Goal: Information Seeking & Learning: Learn about a topic

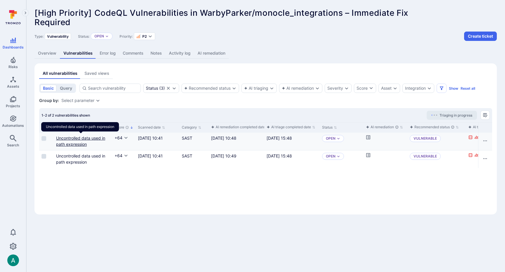
click at [70, 139] on link "Uncontrolled data used in path expression" at bounding box center [80, 141] width 49 height 11
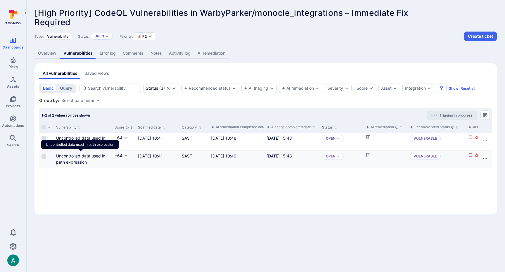
click at [71, 157] on link "Uncontrolled data used in path expression" at bounding box center [80, 158] width 49 height 11
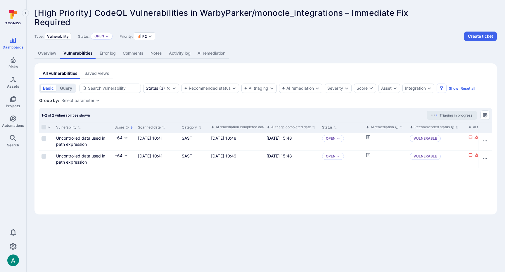
drag, startPoint x: 205, startPoint y: 53, endPoint x: 195, endPoint y: 2, distance: 51.3
click at [205, 53] on link "AI remediation" at bounding box center [211, 53] width 35 height 11
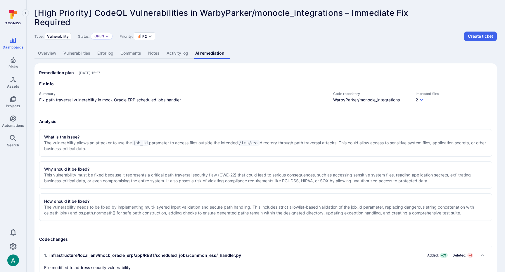
click at [420, 100] on icon "button" at bounding box center [421, 100] width 5 height 5
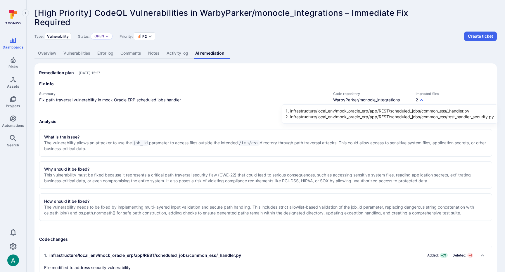
click at [407, 111] on li "infrastructure/local_env/mock_oracle_erp/app/REST/scheduled_jobs/common_ess/_ha…" at bounding box center [392, 111] width 204 height 6
click at [374, 111] on li "infrastructure/local_env/mock_oracle_erp/app/REST/scheduled_jobs/common_ess/_ha…" at bounding box center [392, 111] width 204 height 6
click at [220, 86] on div at bounding box center [252, 136] width 505 height 272
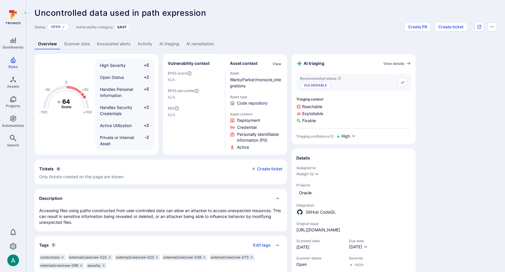
click at [171, 44] on link "AI triaging" at bounding box center [169, 44] width 27 height 11
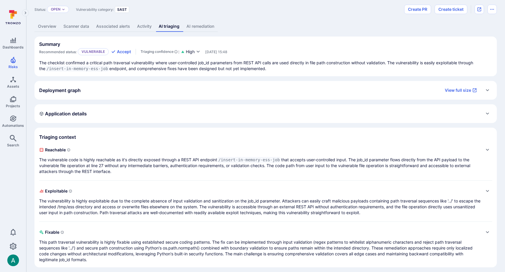
scroll to position [21, 0]
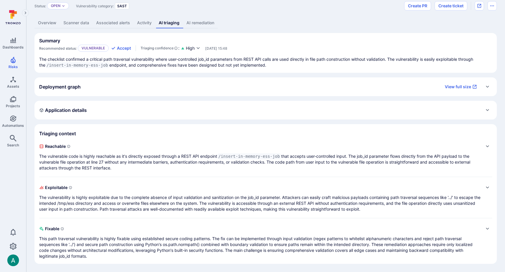
click at [135, 108] on div "Application details" at bounding box center [265, 110] width 453 height 9
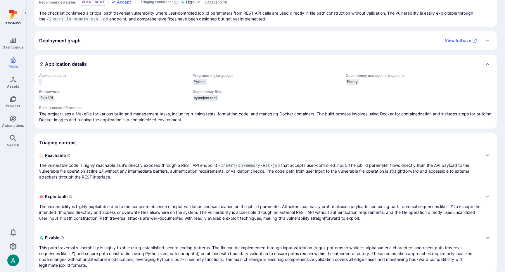
scroll to position [76, 0]
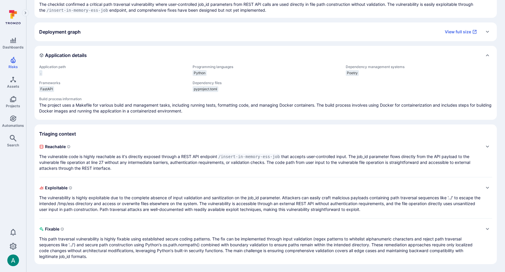
click at [161, 155] on p "The vulnerable code is highly reachable as it's directly exposed through a REST…" at bounding box center [259, 163] width 441 height 18
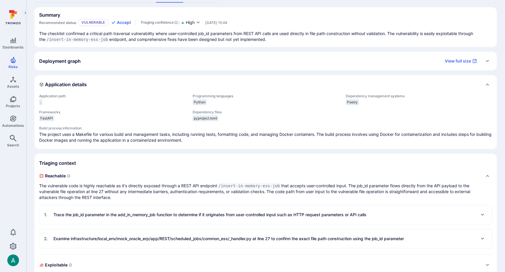
scroll to position [124, 0]
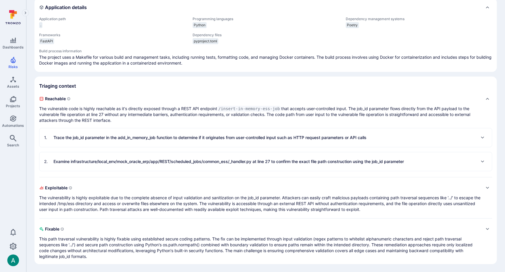
click at [96, 137] on p "Trace the job_id parameter in the add_in_memory_job function to determine if it…" at bounding box center [210, 138] width 313 height 6
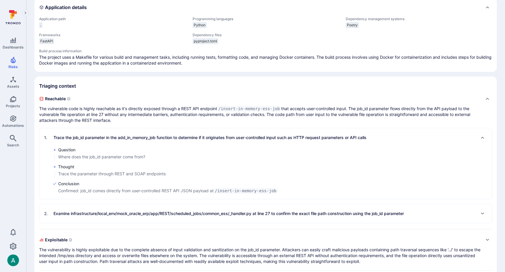
click at [110, 215] on p "Examine infrastructure/local_env/mock_oracle_erp/app/REST/scheduled_jobs/common…" at bounding box center [229, 214] width 351 height 6
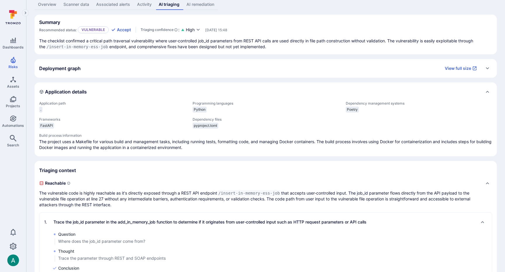
scroll to position [0, 0]
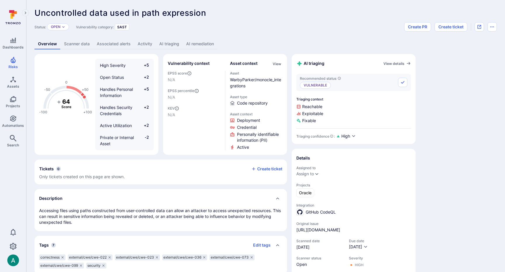
click at [169, 45] on link "AI triaging" at bounding box center [169, 44] width 27 height 11
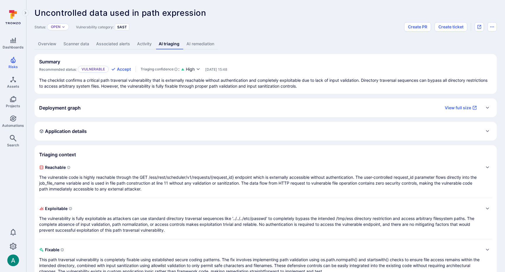
click at [210, 175] on p "The vulnerable code is highly reachable through the GET /ess/rest/scheduler/v1/…" at bounding box center [259, 184] width 441 height 18
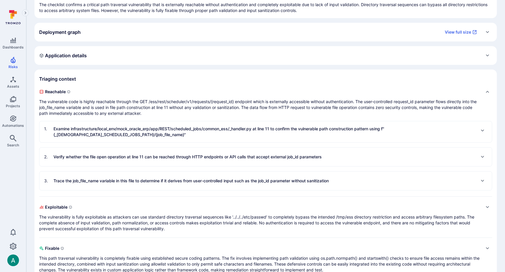
scroll to position [89, 0]
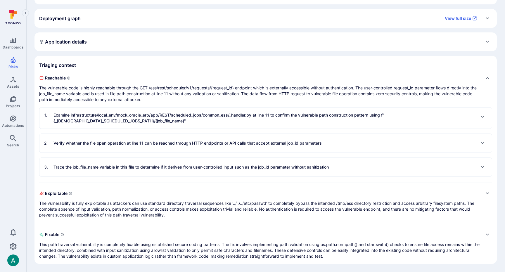
click at [227, 90] on p "The vulnerable code is highly reachable through the GET /ess/rest/scheduler/v1/…" at bounding box center [259, 94] width 441 height 18
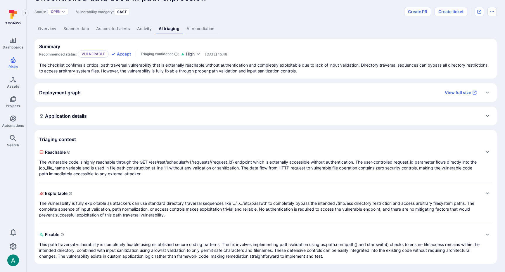
click at [211, 169] on p "The vulnerable code is highly reachable through the GET /ess/rest/scheduler/v1/…" at bounding box center [259, 168] width 441 height 18
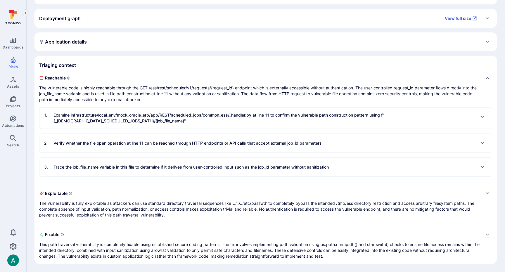
click at [152, 147] on div "2 . Verify whether the file open operation at line 11 can be reached through HT…" at bounding box center [183, 143] width 278 height 9
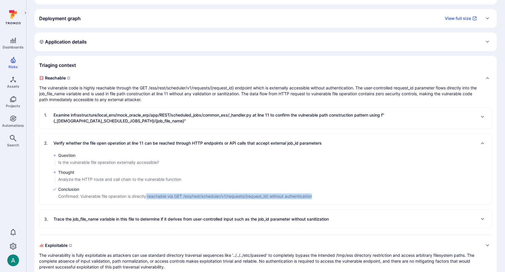
drag, startPoint x: 157, startPoint y: 198, endPoint x: 281, endPoint y: 201, distance: 124.3
click at [281, 201] on div "Question Is the vulnerable file operation externally accessible? Thought Analyz…" at bounding box center [265, 179] width 453 height 52
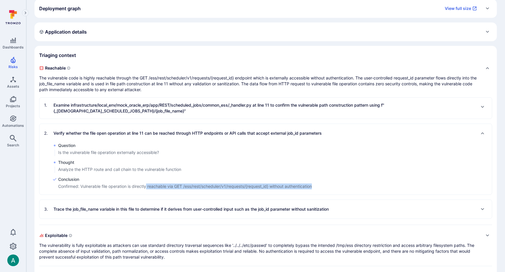
scroll to position [100, 0]
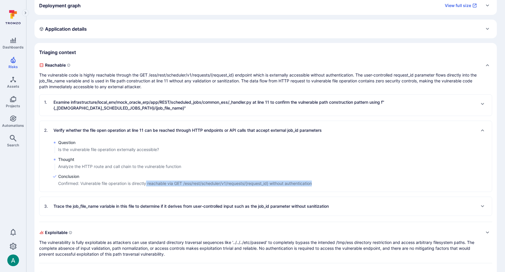
click at [146, 108] on p "Examine infrastructure/local_env/mock_oracle_erp/app/REST/scheduled_jobs/common…" at bounding box center [265, 105] width 422 height 12
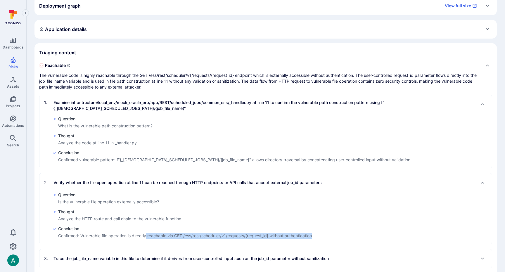
scroll to position [194, 0]
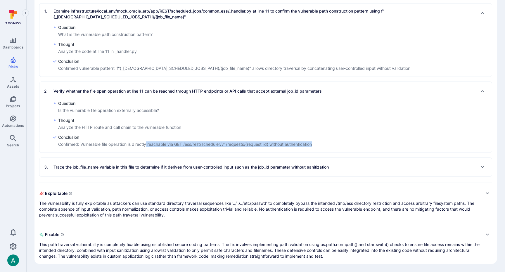
click at [142, 170] on p "Trace the job_file_name variable in this file to determine if it derives from u…" at bounding box center [191, 167] width 275 height 6
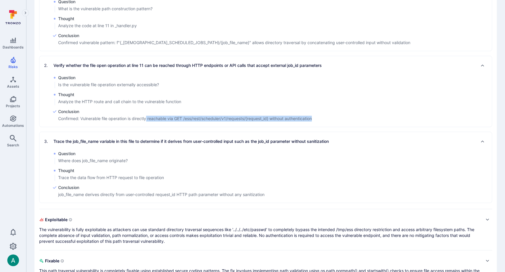
scroll to position [246, 0]
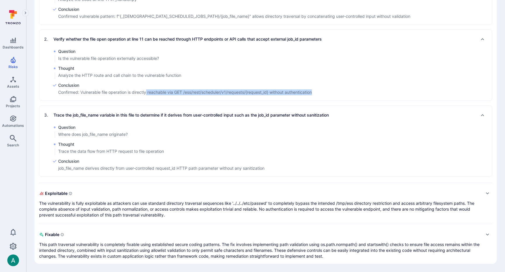
click at [130, 210] on p "The vulnerability is fully exploitable as attackers can use standard directory …" at bounding box center [259, 210] width 441 height 18
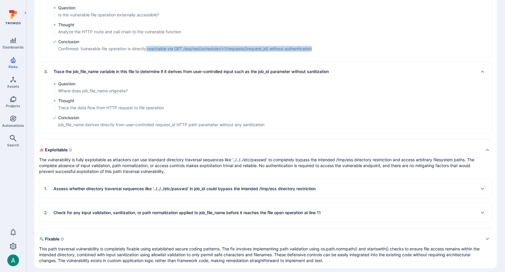
scroll to position [294, 0]
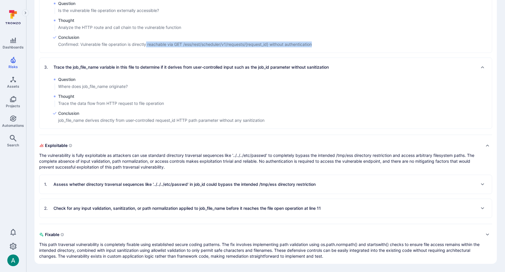
click at [134, 183] on p "Assess whether directory traversal sequences like '../../../etc/passwd' in job_…" at bounding box center [185, 185] width 262 height 6
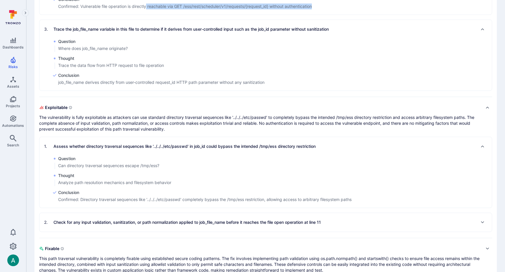
scroll to position [346, 0]
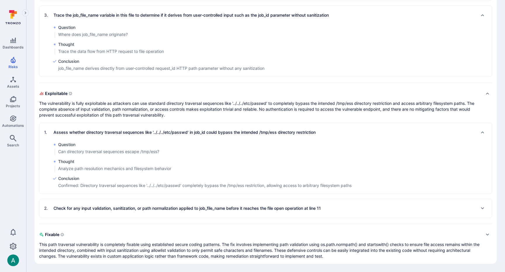
click at [132, 206] on p "Check for any input validation, sanitization, or path normalization applied to …" at bounding box center [188, 209] width 268 height 6
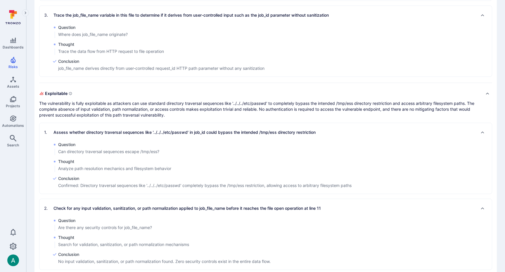
scroll to position [398, 0]
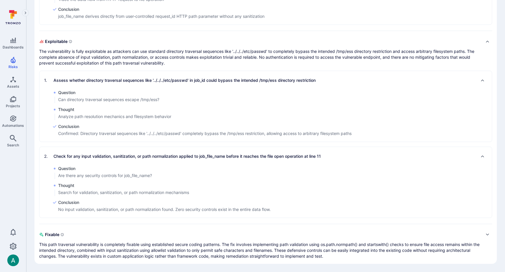
click at [36, 171] on section "Triaging context Reachable The vulnerable code is highly reachable through the …" at bounding box center [265, 6] width 463 height 516
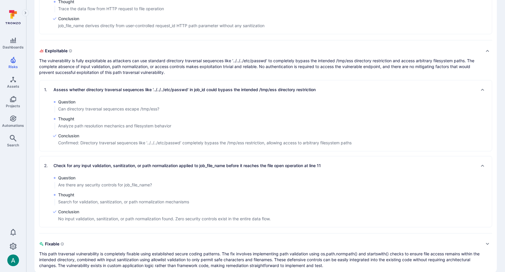
scroll to position [386, 0]
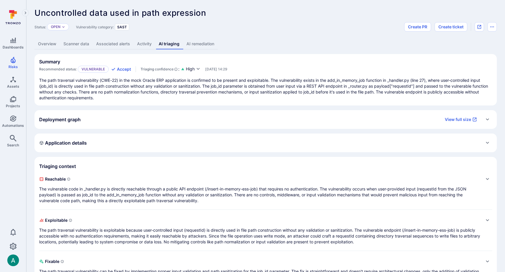
click at [126, 45] on link "Associated alerts" at bounding box center [113, 44] width 41 height 11
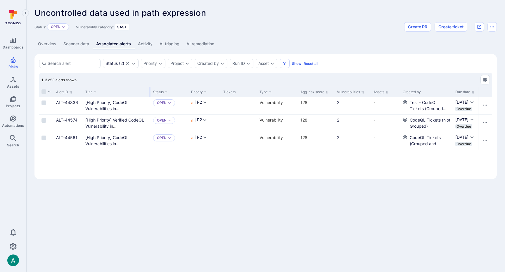
drag, startPoint x: 155, startPoint y: 91, endPoint x: 149, endPoint y: 91, distance: 5.3
click at [150, 91] on div at bounding box center [150, 92] width 1 height 10
click at [424, 121] on link "CodeQL Tickets (Not Grouped)" at bounding box center [430, 123] width 41 height 11
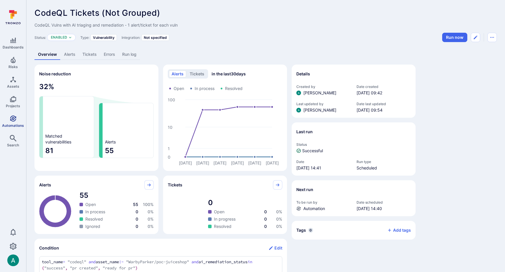
click at [16, 117] on icon "Automations" at bounding box center [13, 118] width 7 height 7
click at [67, 58] on link "Alerts" at bounding box center [70, 54] width 18 height 11
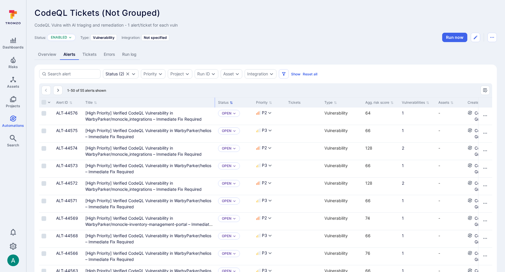
click at [215, 104] on div "Title" at bounding box center [149, 102] width 133 height 10
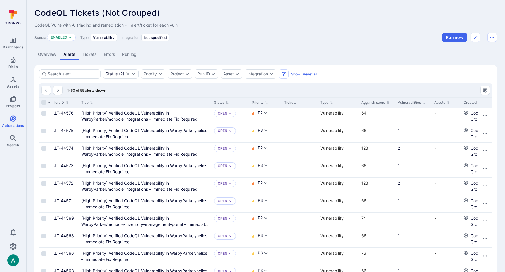
scroll to position [0, 4]
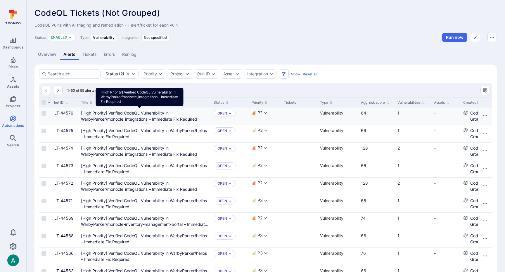
click at [140, 114] on Required"] "[High Priority] Verified CodeQL Vulnerability in WarbyParker/monocle_integratio…" at bounding box center [139, 116] width 116 height 11
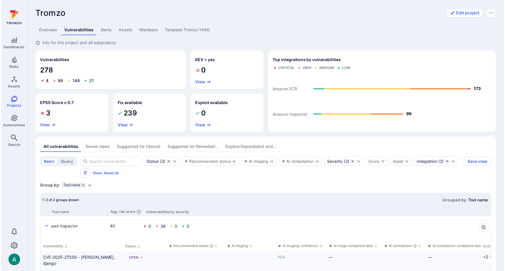
scroll to position [96, 0]
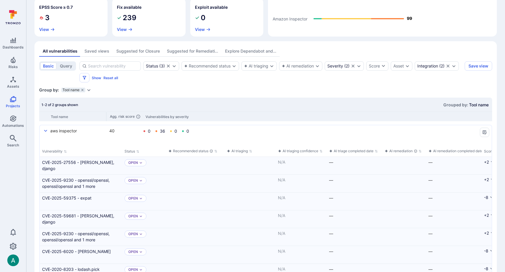
click at [101, 66] on input at bounding box center [113, 66] width 50 height 6
click at [99, 162] on link "CVE-2025-27556 - Django, django" at bounding box center [81, 165] width 78 height 12
